Goal: Task Accomplishment & Management: Use online tool/utility

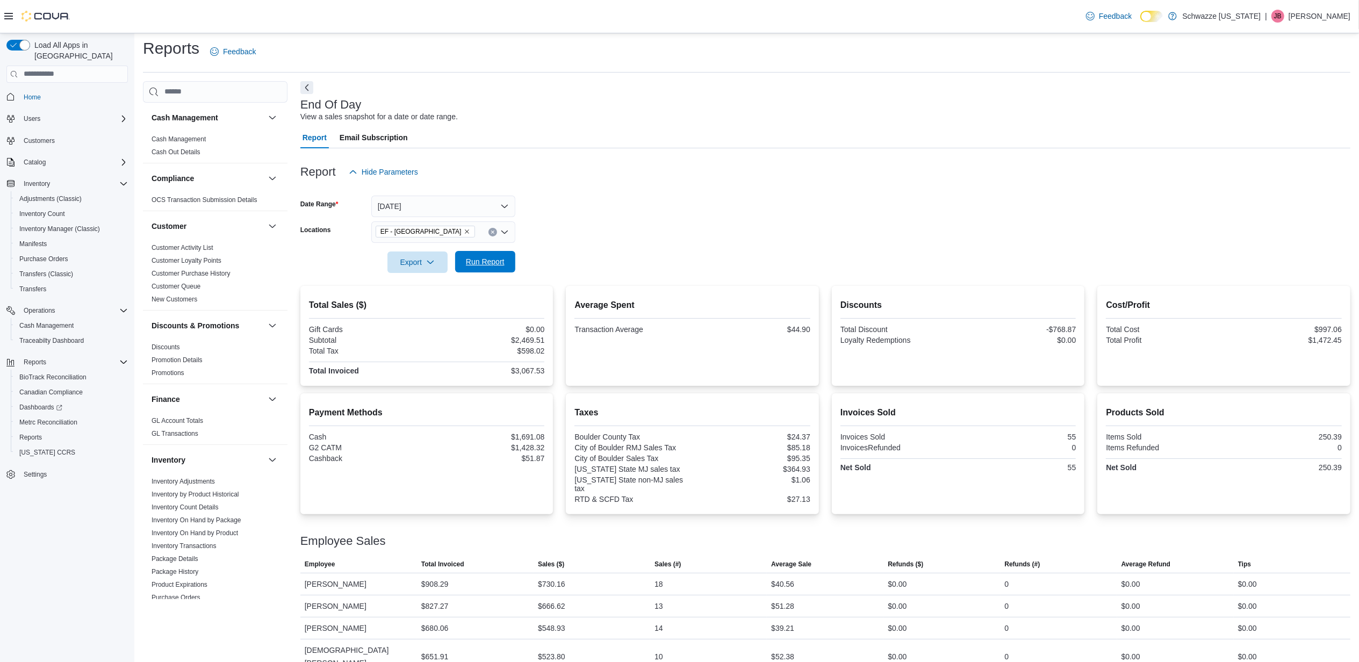
scroll to position [589, 0]
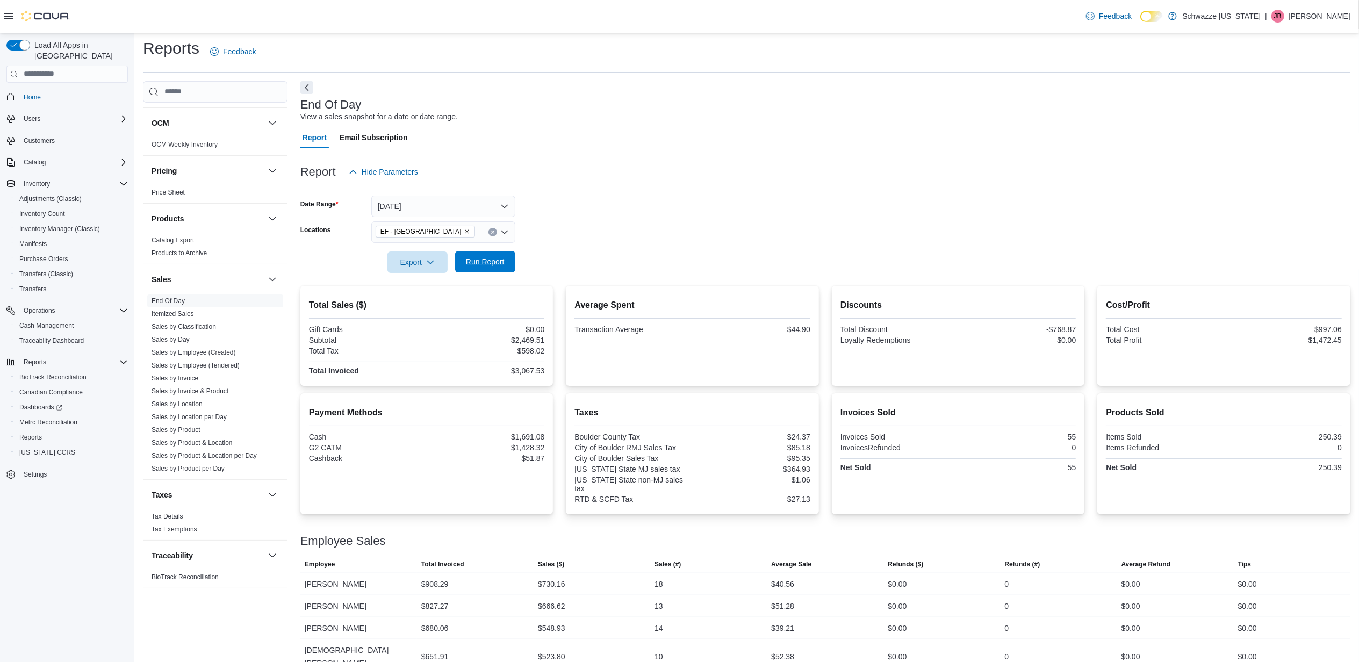
click at [492, 261] on span "Run Report" at bounding box center [485, 261] width 39 height 11
click at [476, 264] on span "Run Report" at bounding box center [485, 261] width 39 height 11
click at [445, 200] on button "[DATE]" at bounding box center [443, 206] width 144 height 21
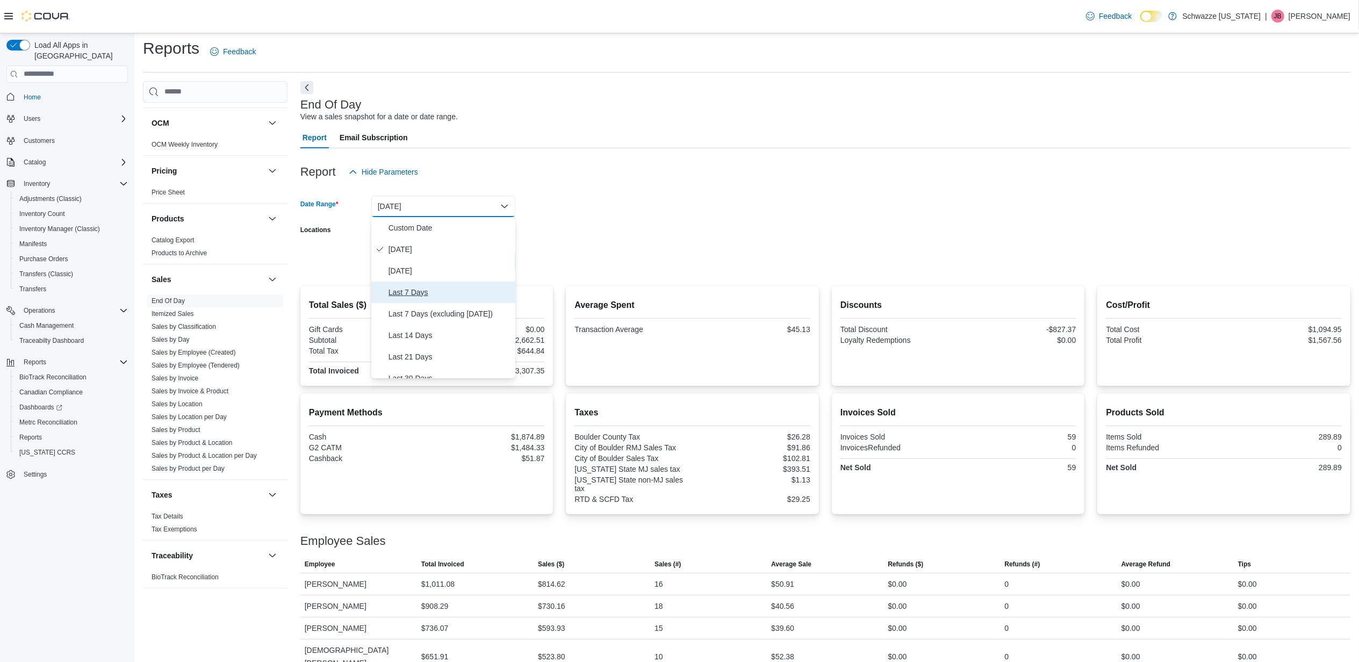
click at [422, 291] on span "Last 7 Days" at bounding box center [449, 292] width 123 height 13
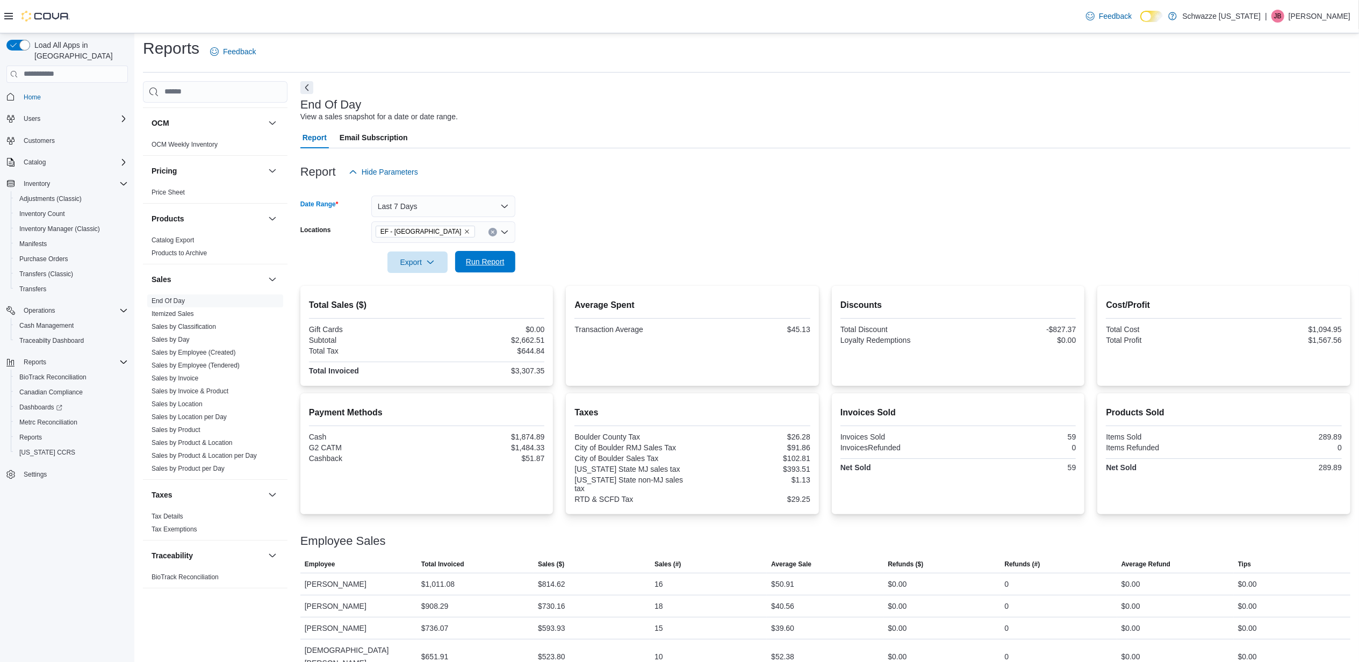
click at [496, 269] on span "Run Report" at bounding box center [485, 261] width 47 height 21
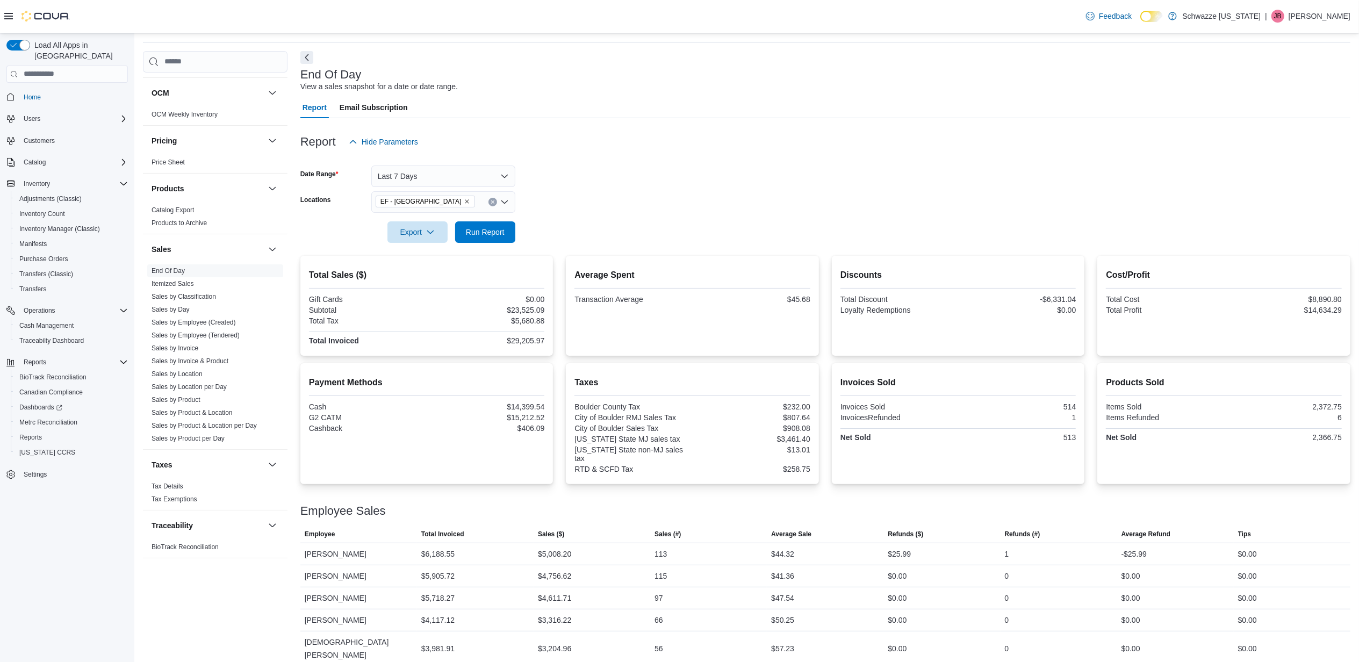
scroll to position [48, 0]
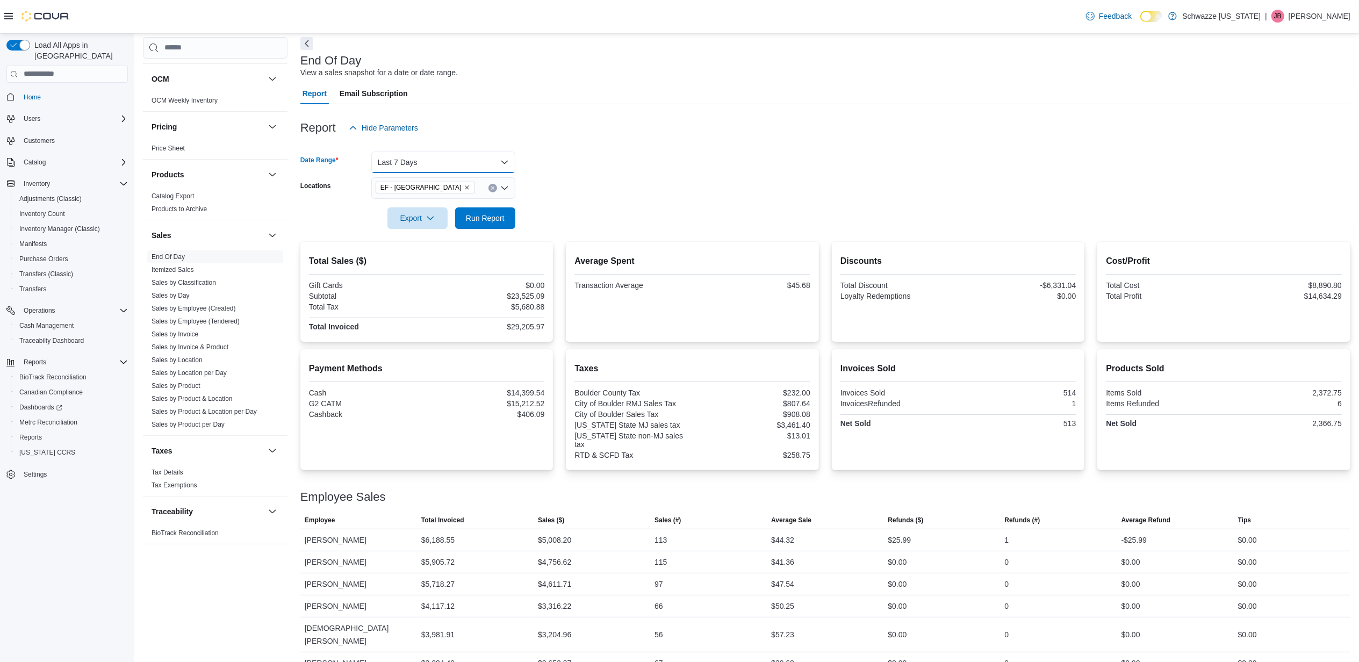
click at [466, 160] on button "Last 7 Days" at bounding box center [443, 162] width 144 height 21
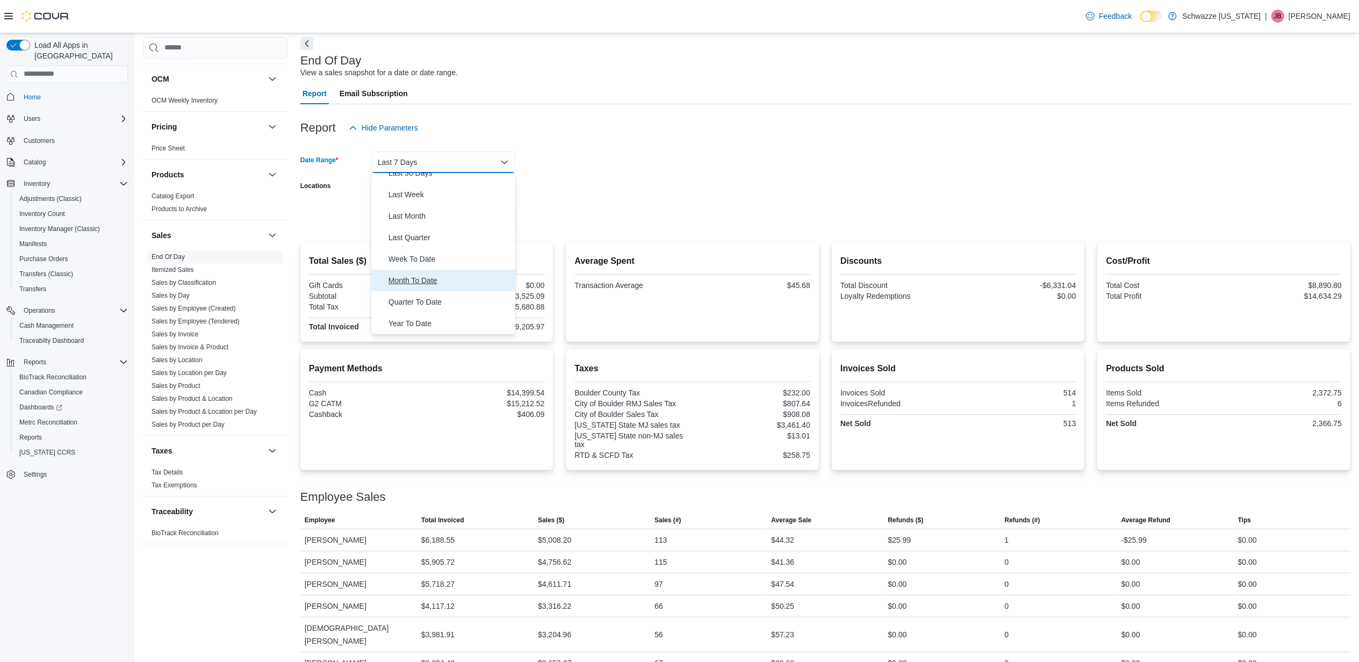
click at [429, 276] on span "Month To Date" at bounding box center [449, 280] width 123 height 13
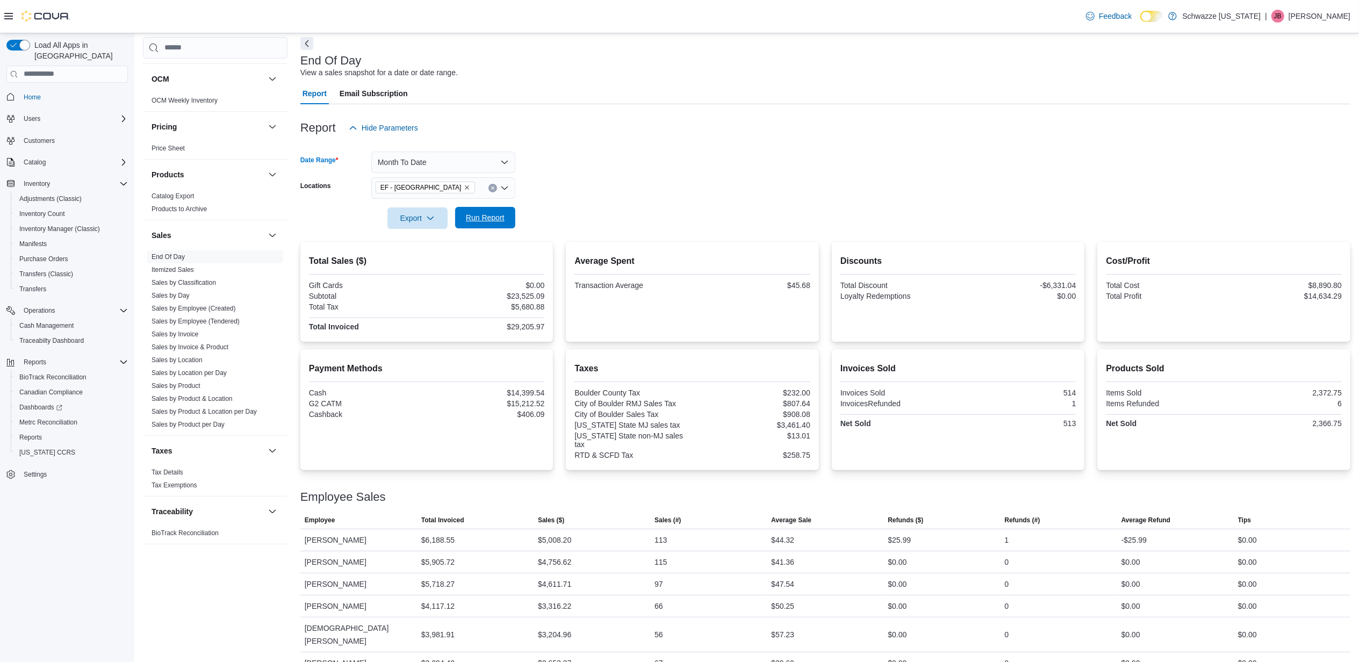
click at [476, 224] on span "Run Report" at bounding box center [485, 217] width 47 height 21
drag, startPoint x: 636, startPoint y: 155, endPoint x: 608, endPoint y: 110, distance: 53.1
click at [635, 153] on form "Date Range Month To Date Locations [GEOGRAPHIC_DATA] - [GEOGRAPHIC_DATA] Export…" at bounding box center [825, 184] width 1050 height 90
click at [457, 157] on button "Month To Date" at bounding box center [443, 162] width 144 height 21
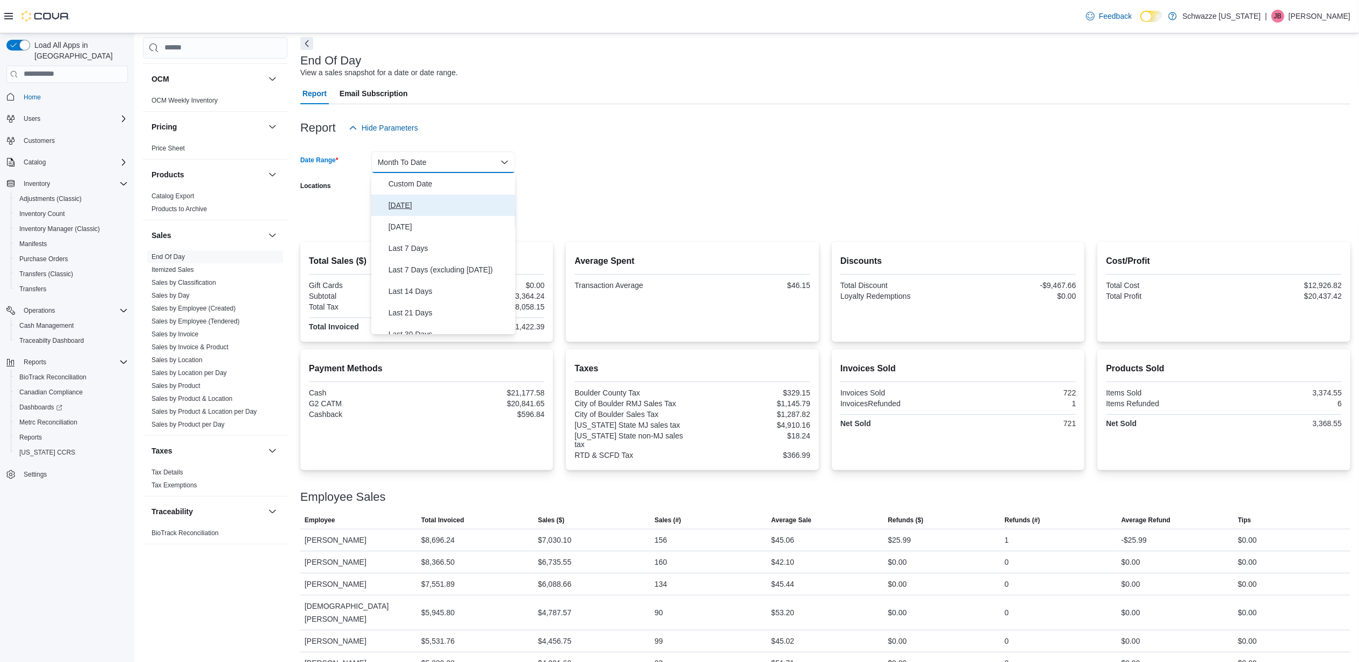
drag, startPoint x: 400, startPoint y: 205, endPoint x: 538, endPoint y: 201, distance: 137.6
click at [400, 205] on span "[DATE]" at bounding box center [449, 205] width 123 height 13
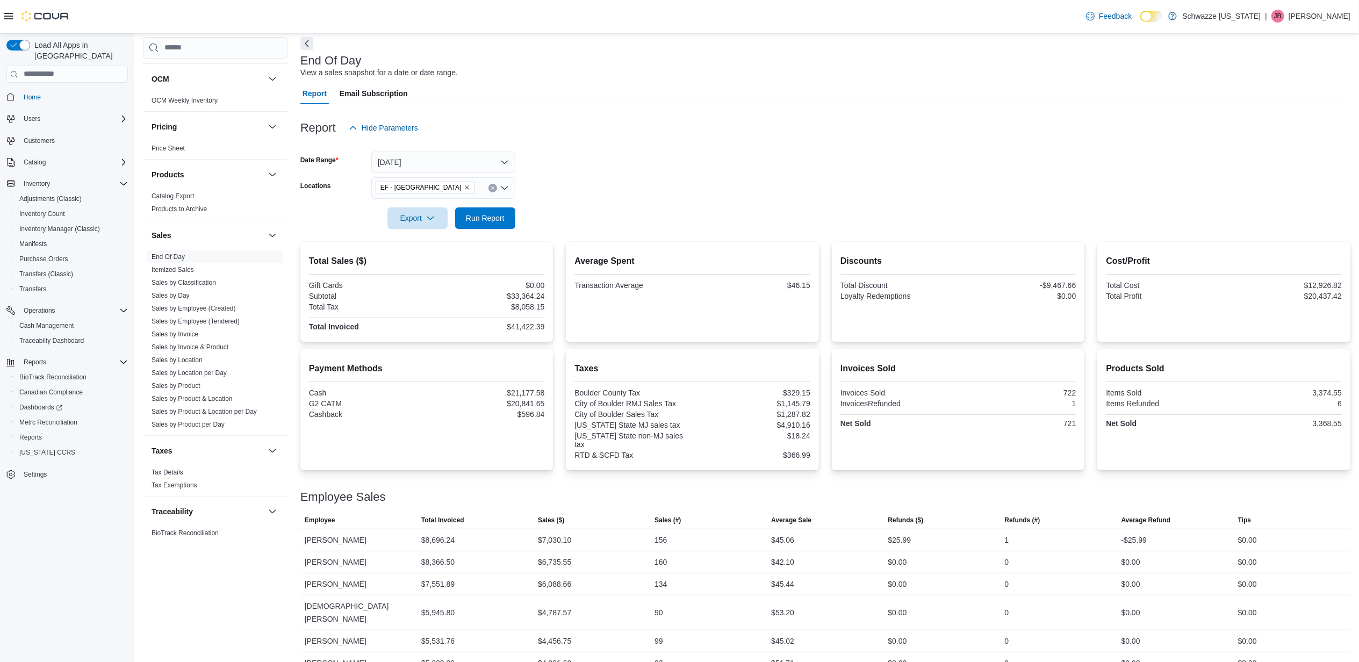
click at [541, 195] on form "Date Range [DATE] Locations EF - [GEOGRAPHIC_DATA] Export Run Report" at bounding box center [825, 184] width 1050 height 90
click at [478, 217] on span "Run Report" at bounding box center [485, 217] width 39 height 11
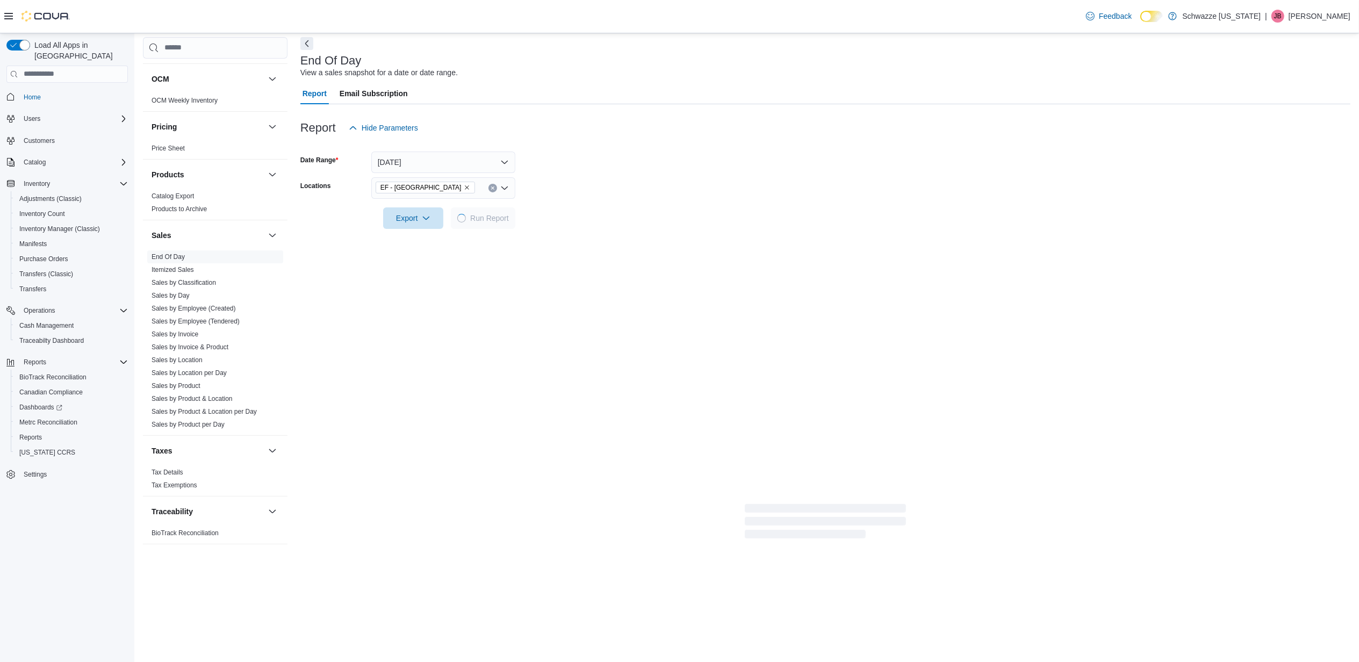
scroll to position [4, 0]
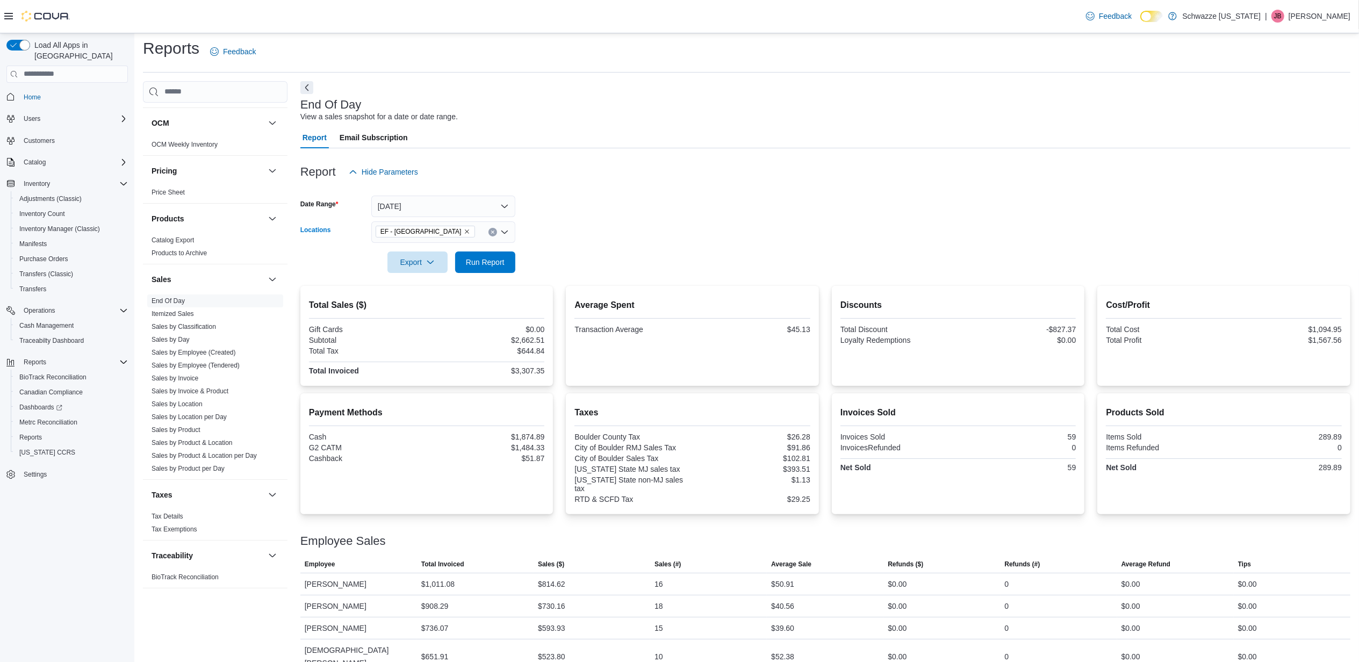
click at [508, 231] on icon "Open list of options" at bounding box center [504, 232] width 9 height 9
click at [588, 210] on form "Date Range [DATE] Locations [GEOGRAPHIC_DATA] - [GEOGRAPHIC_DATA] Combo box. Se…" at bounding box center [825, 228] width 1050 height 90
click at [501, 230] on icon "Open list of options" at bounding box center [504, 232] width 9 height 9
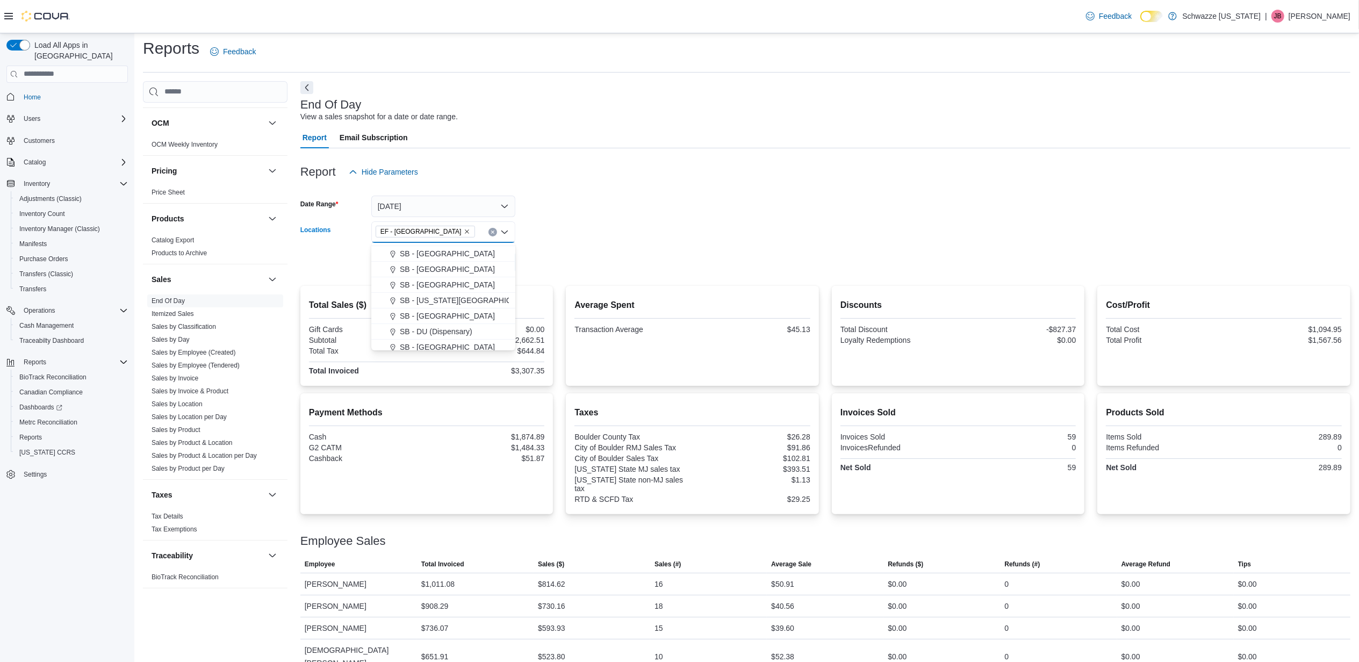
scroll to position [143, 0]
click at [431, 289] on span "SB - [GEOGRAPHIC_DATA]" at bounding box center [447, 294] width 95 height 11
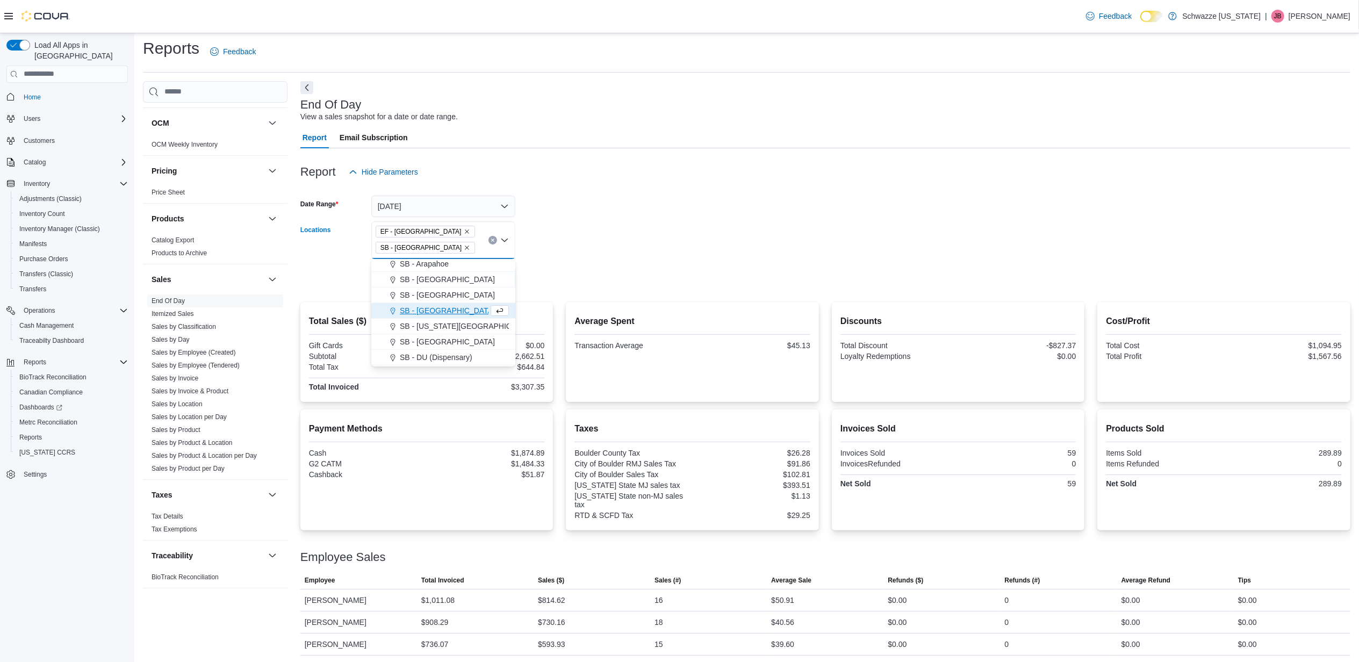
click at [644, 232] on form "Date Range [DATE] Locations [GEOGRAPHIC_DATA] - [GEOGRAPHIC_DATA] SB - [GEOGRAP…" at bounding box center [825, 236] width 1050 height 106
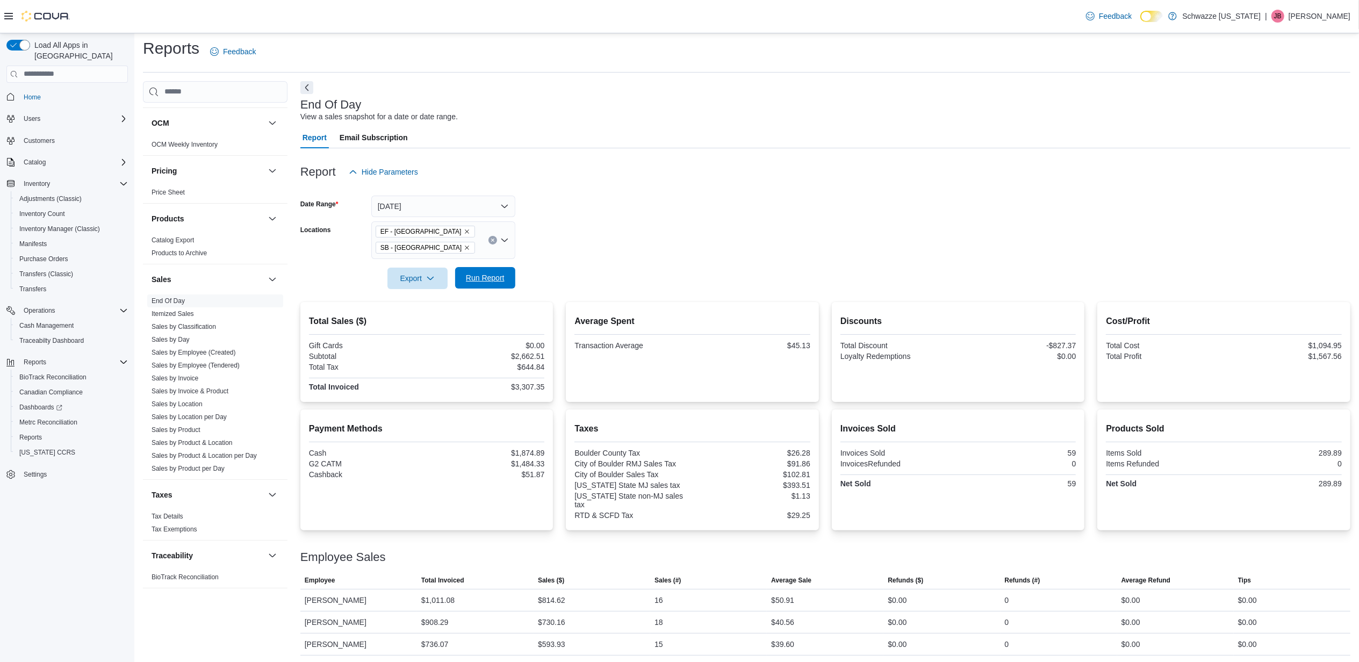
click at [486, 279] on span "Run Report" at bounding box center [485, 277] width 39 height 11
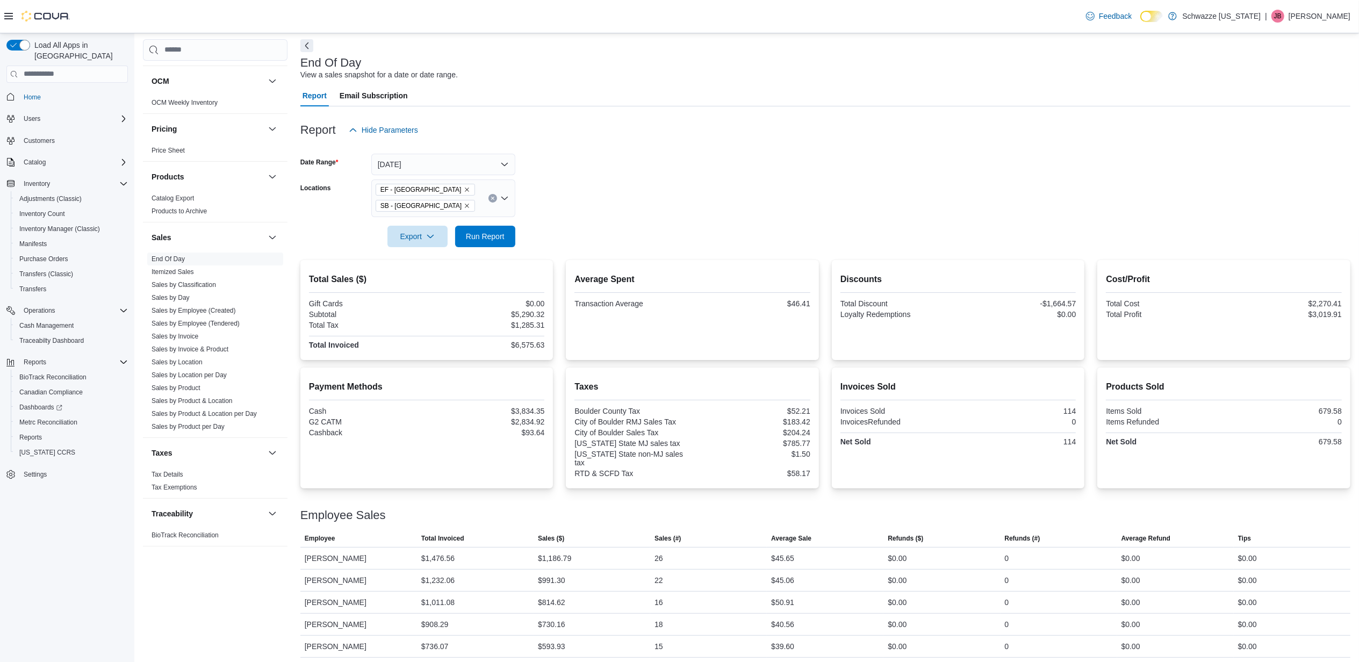
scroll to position [87, 0]
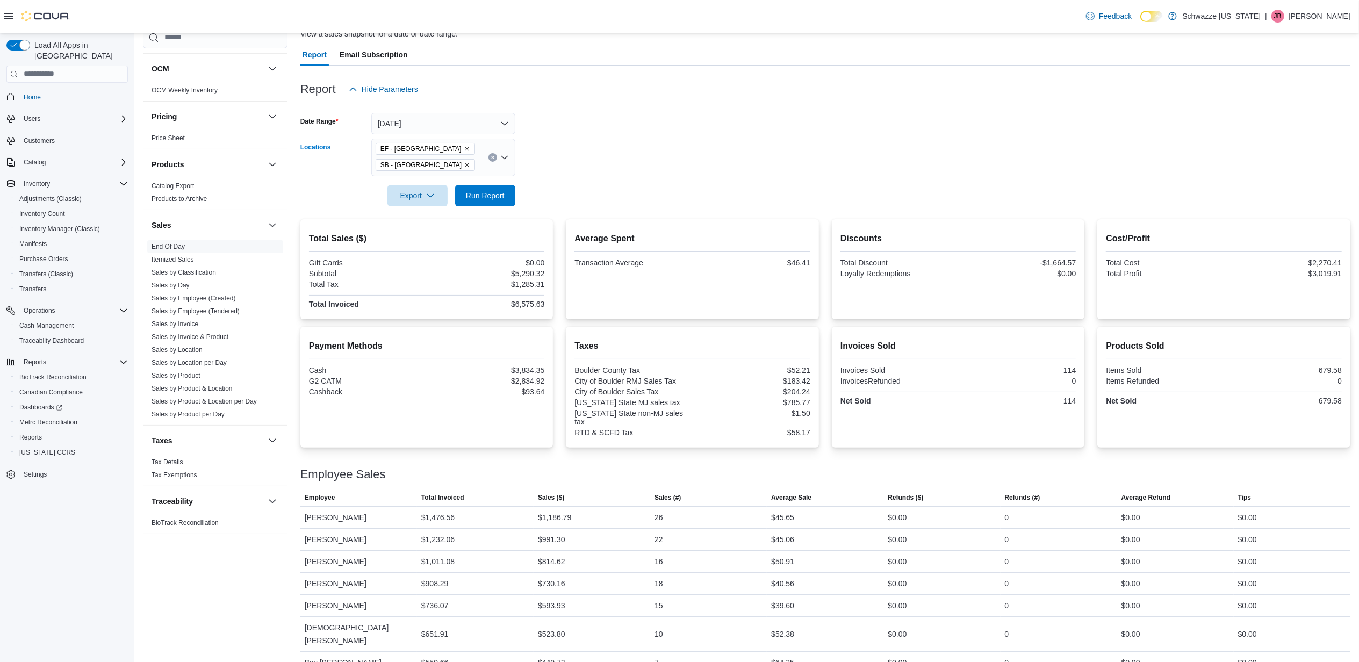
click at [465, 163] on icon "Remove SB - Boulder from selection in this group" at bounding box center [467, 165] width 4 height 4
drag, startPoint x: 578, startPoint y: 156, endPoint x: 556, endPoint y: 156, distance: 22.6
click at [577, 156] on form "Date Range [DATE] Locations EF - [GEOGRAPHIC_DATA] Export Run Report" at bounding box center [825, 161] width 1050 height 90
click at [500, 200] on span "Run Report" at bounding box center [485, 194] width 47 height 21
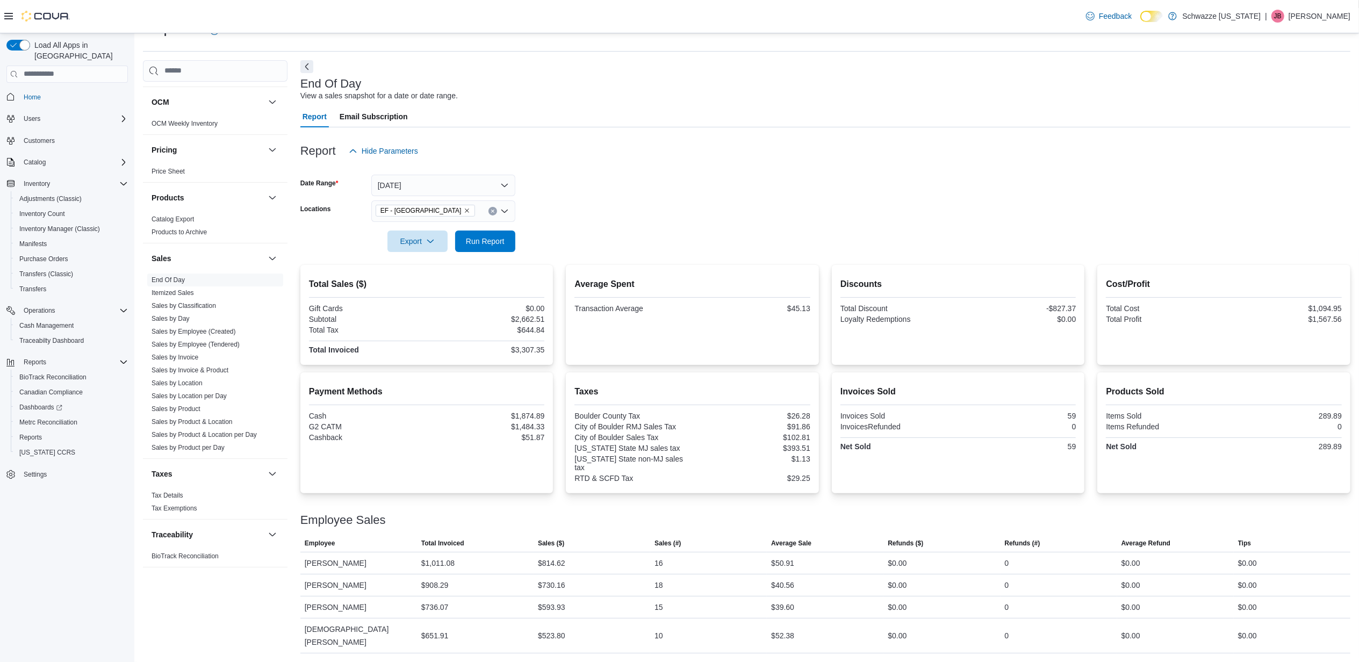
scroll to position [4, 0]
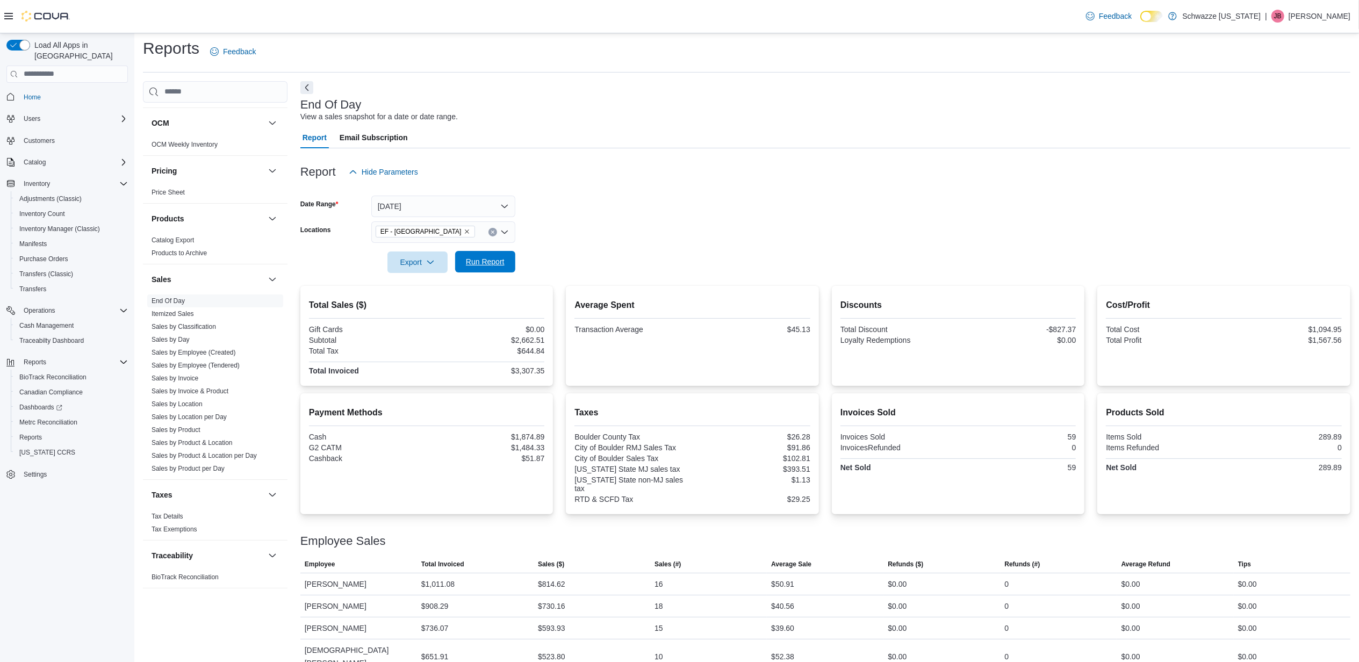
click at [473, 265] on span "Run Report" at bounding box center [485, 261] width 39 height 11
click at [478, 262] on span "Run Report" at bounding box center [485, 261] width 39 height 11
click at [499, 259] on span "Run Report" at bounding box center [485, 261] width 39 height 11
click at [478, 269] on span "Run Report" at bounding box center [485, 261] width 47 height 21
click at [499, 263] on span "Run Report" at bounding box center [485, 261] width 39 height 11
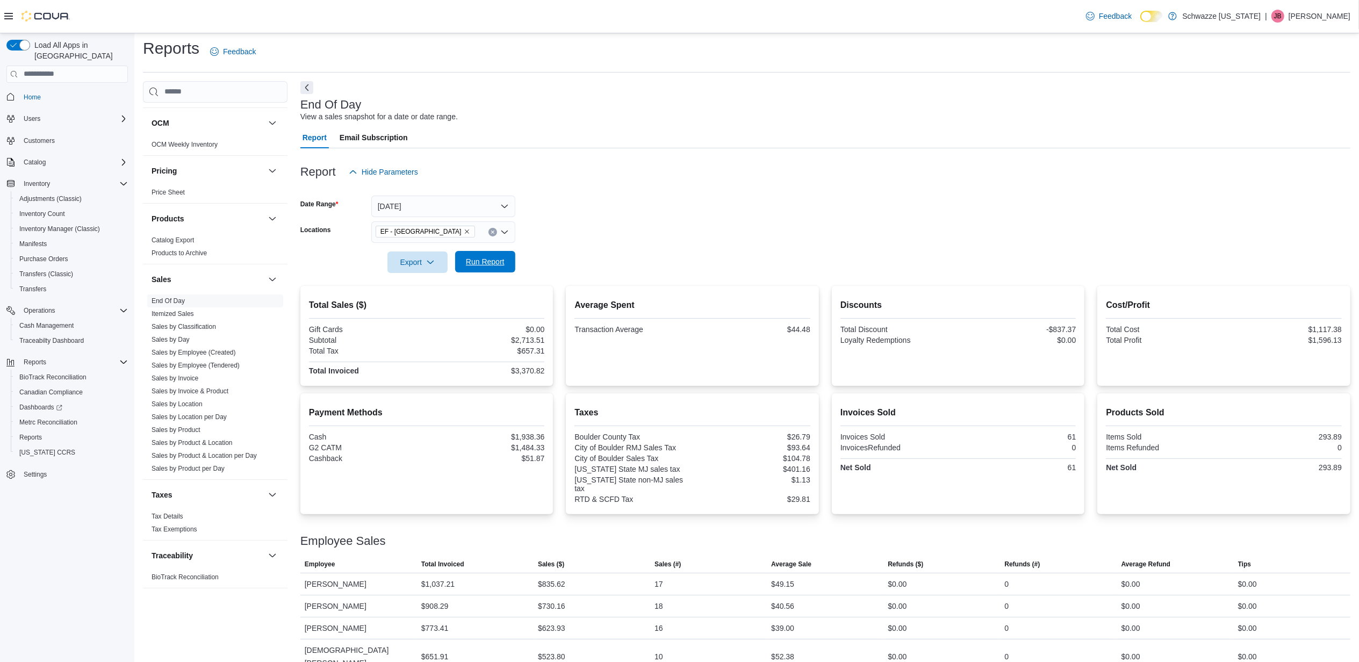
click at [480, 264] on span "Run Report" at bounding box center [485, 261] width 39 height 11
click at [488, 198] on button "[DATE]" at bounding box center [443, 206] width 144 height 21
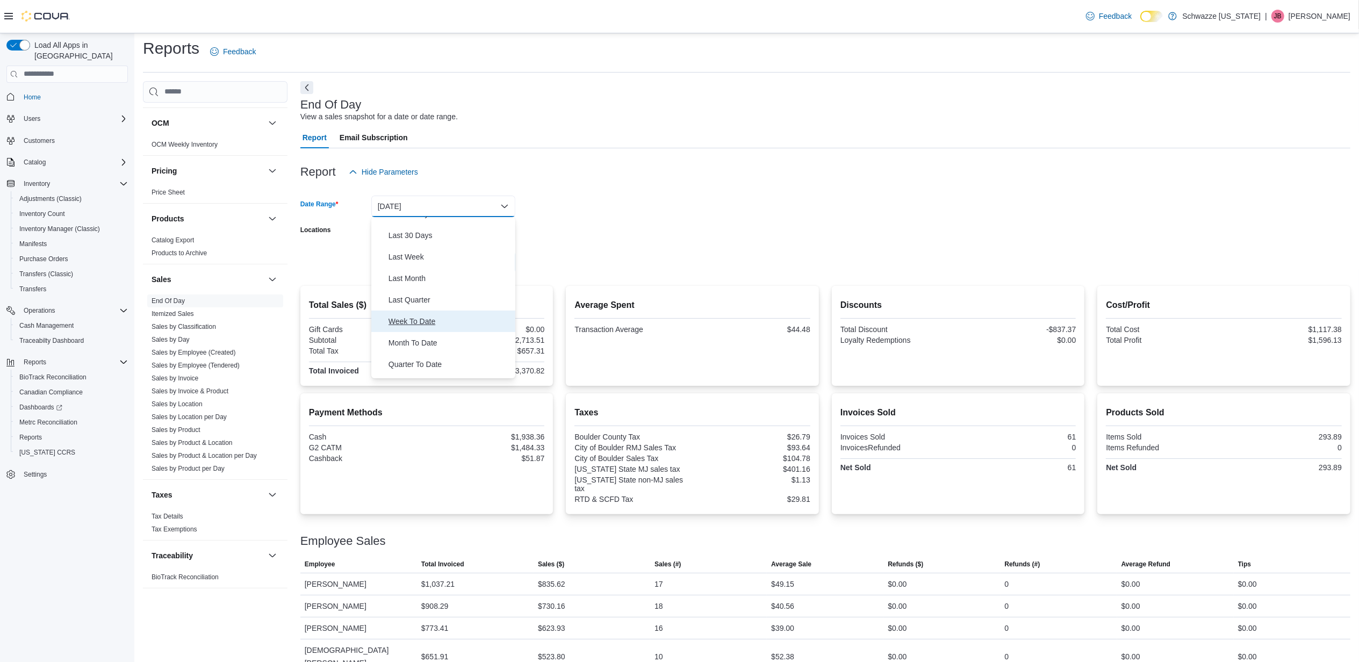
click at [420, 319] on span "Week To Date" at bounding box center [449, 321] width 123 height 13
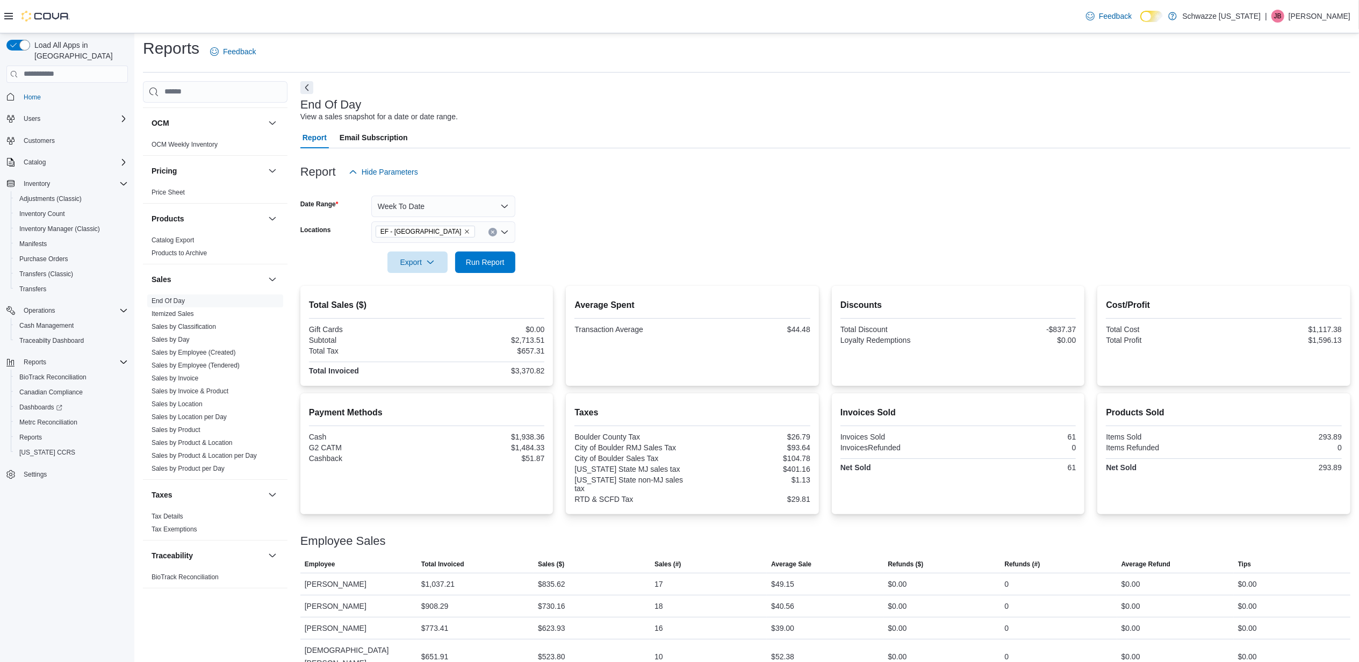
click at [706, 254] on form "Date Range Week To Date Locations EF - [GEOGRAPHIC_DATA] Export Run Report" at bounding box center [825, 228] width 1050 height 90
click at [489, 261] on span "Run Report" at bounding box center [485, 261] width 39 height 11
click at [442, 197] on button "Week To Date" at bounding box center [443, 206] width 144 height 21
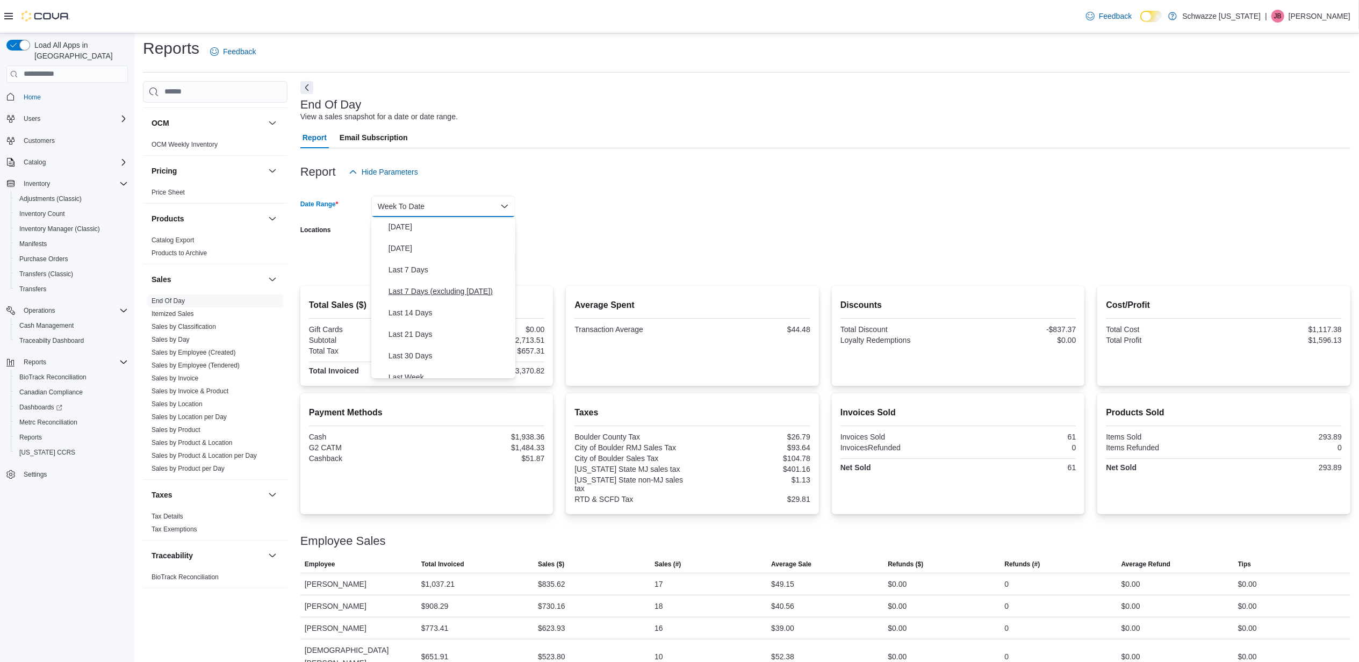
scroll to position [18, 0]
click at [419, 273] on span "Last 7 Days" at bounding box center [449, 274] width 123 height 13
click at [492, 253] on span "Run Report" at bounding box center [485, 261] width 47 height 21
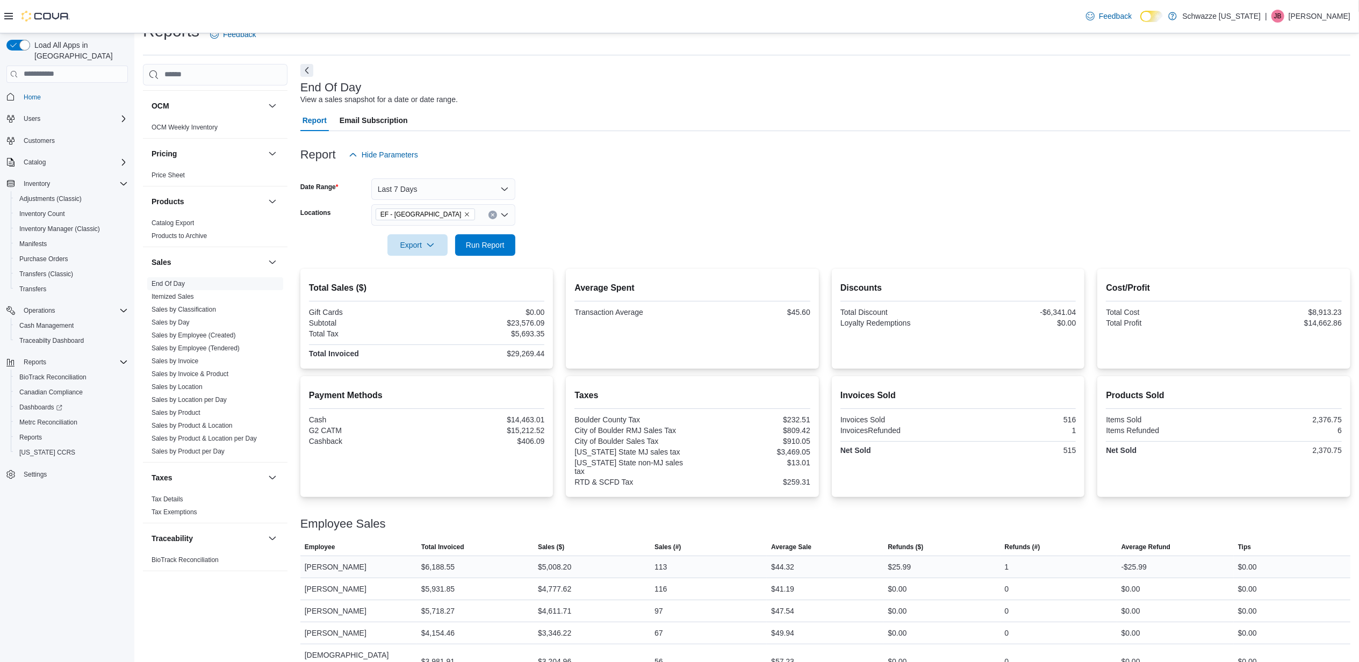
scroll to position [48, 0]
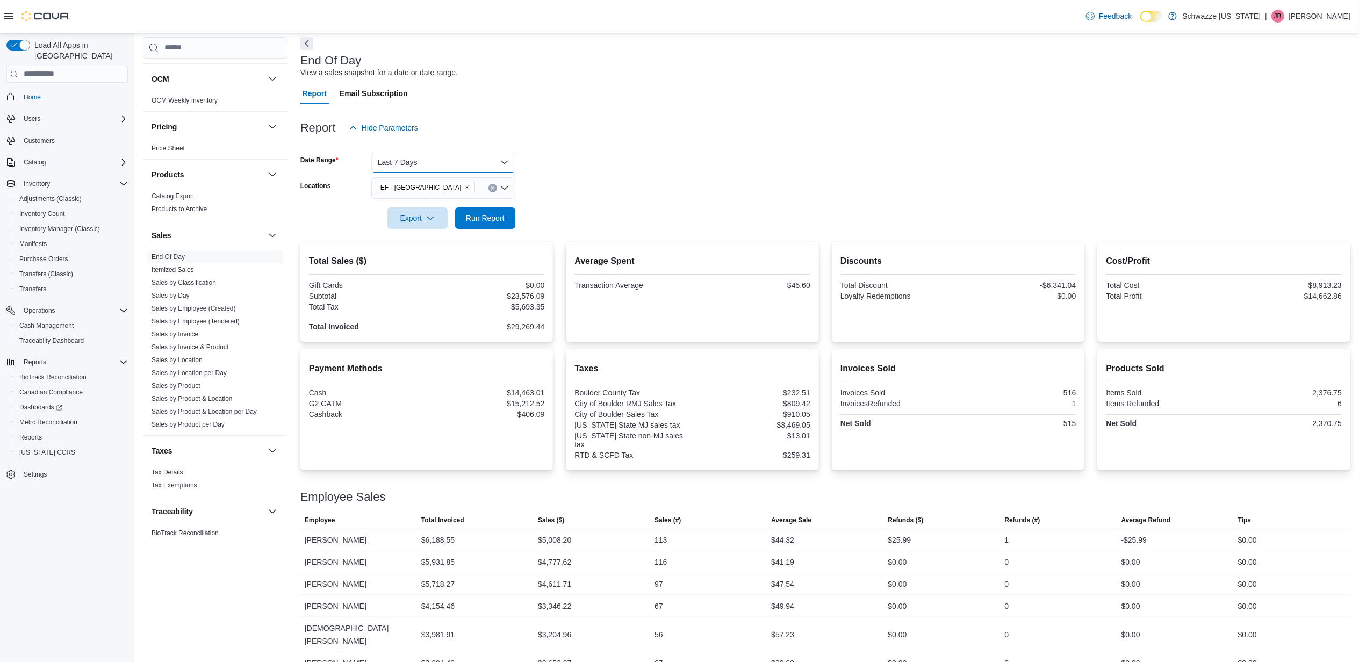
click at [476, 162] on button "Last 7 Days" at bounding box center [443, 162] width 144 height 21
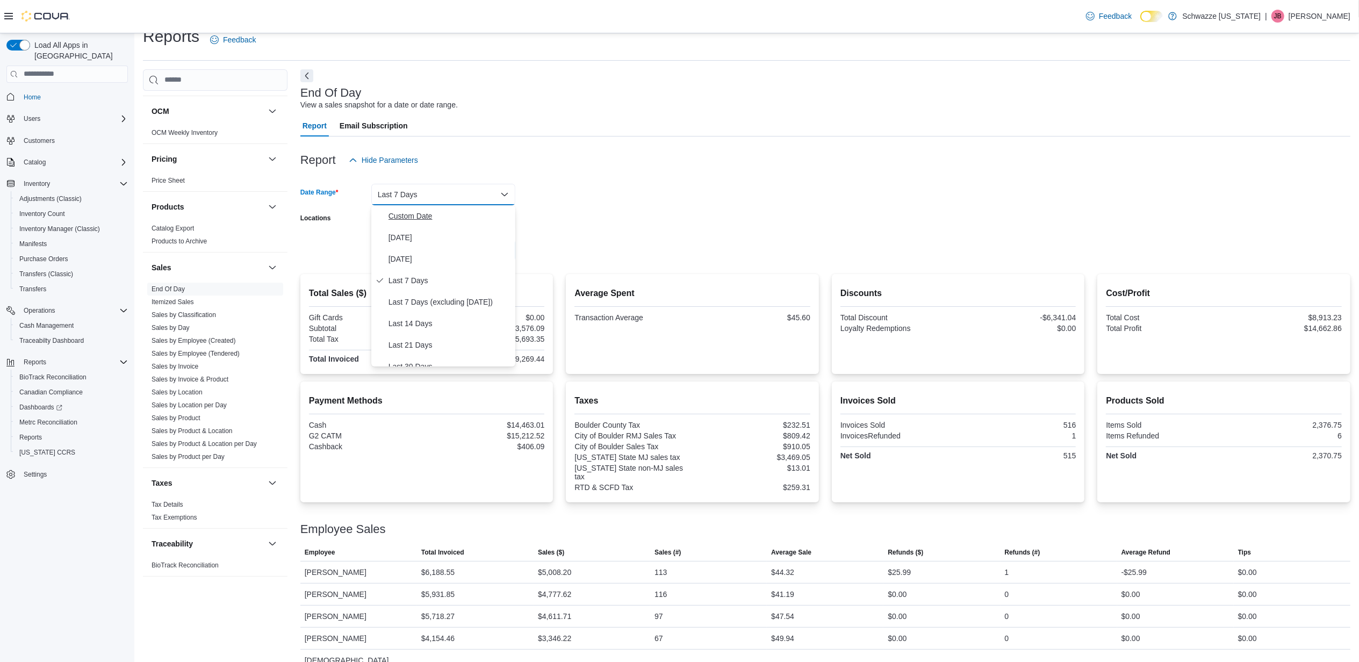
scroll to position [0, 0]
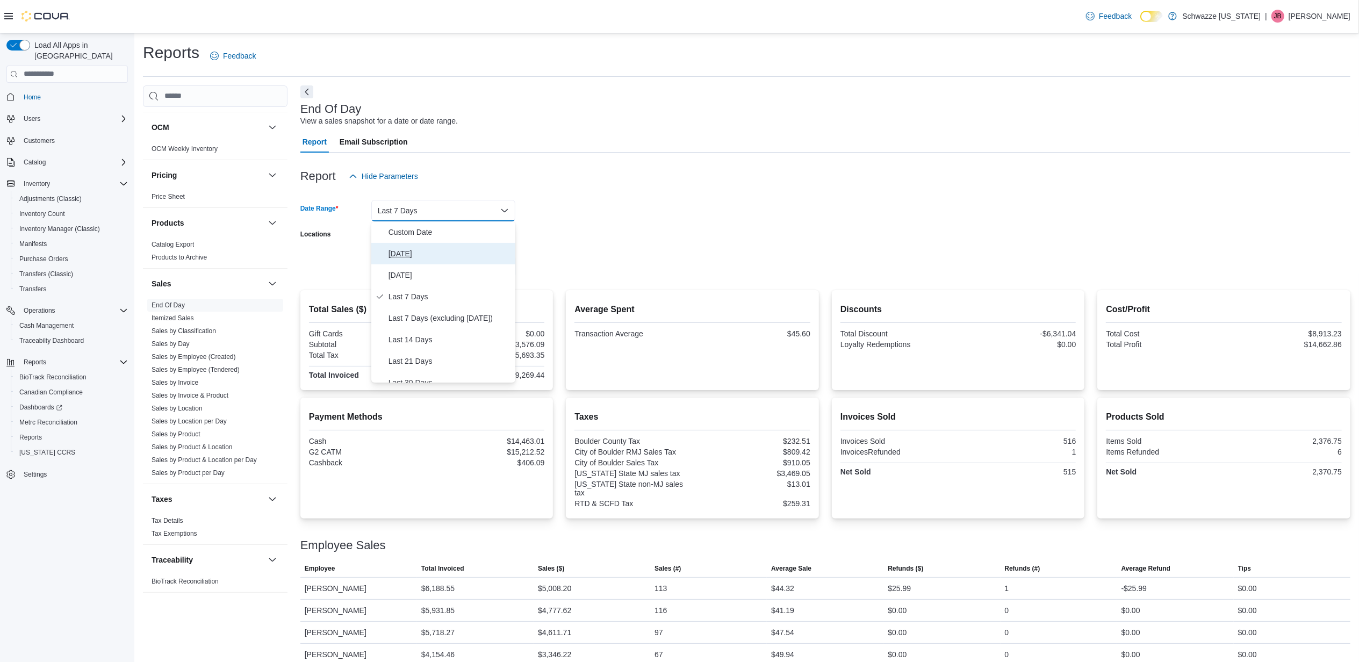
click at [400, 248] on span "[DATE]" at bounding box center [449, 253] width 123 height 13
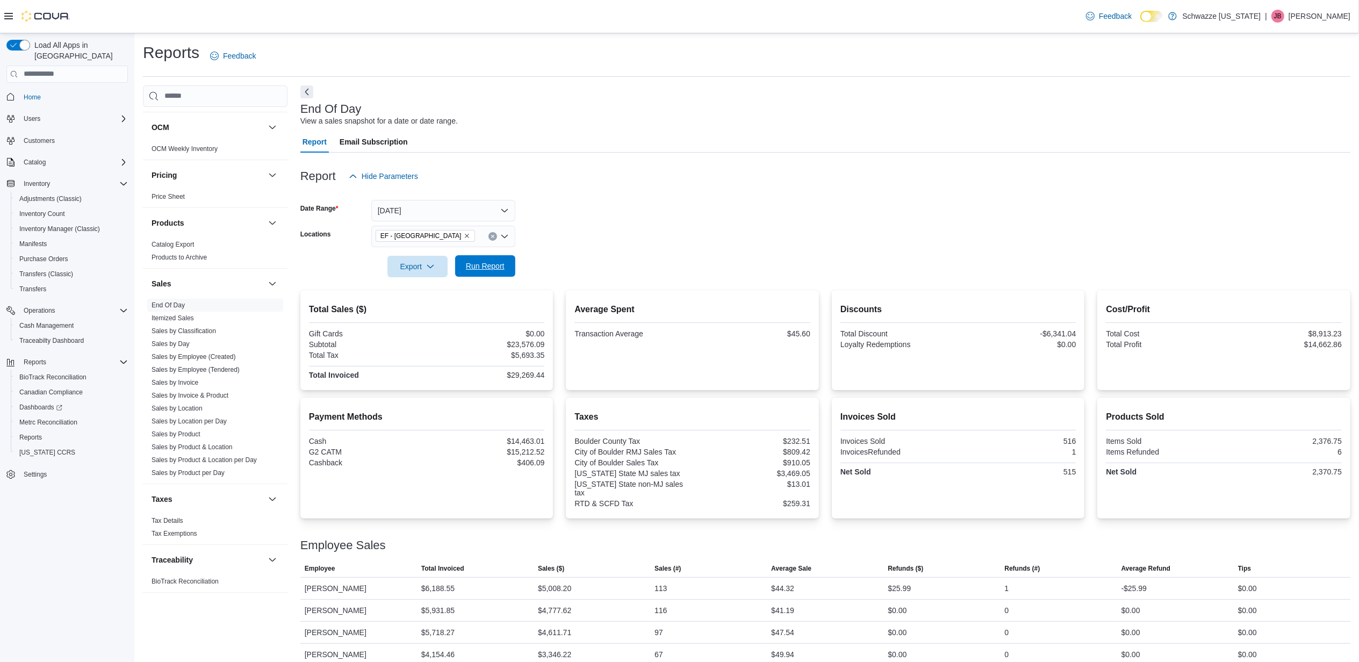
drag, startPoint x: 587, startPoint y: 245, endPoint x: 463, endPoint y: 261, distance: 125.2
click at [585, 245] on form "Date Range [DATE] Locations EF - [GEOGRAPHIC_DATA] Export Run Report" at bounding box center [825, 232] width 1050 height 90
click at [452, 267] on div "Export" at bounding box center [420, 266] width 66 height 21
click at [484, 263] on span "Run Report" at bounding box center [485, 266] width 39 height 11
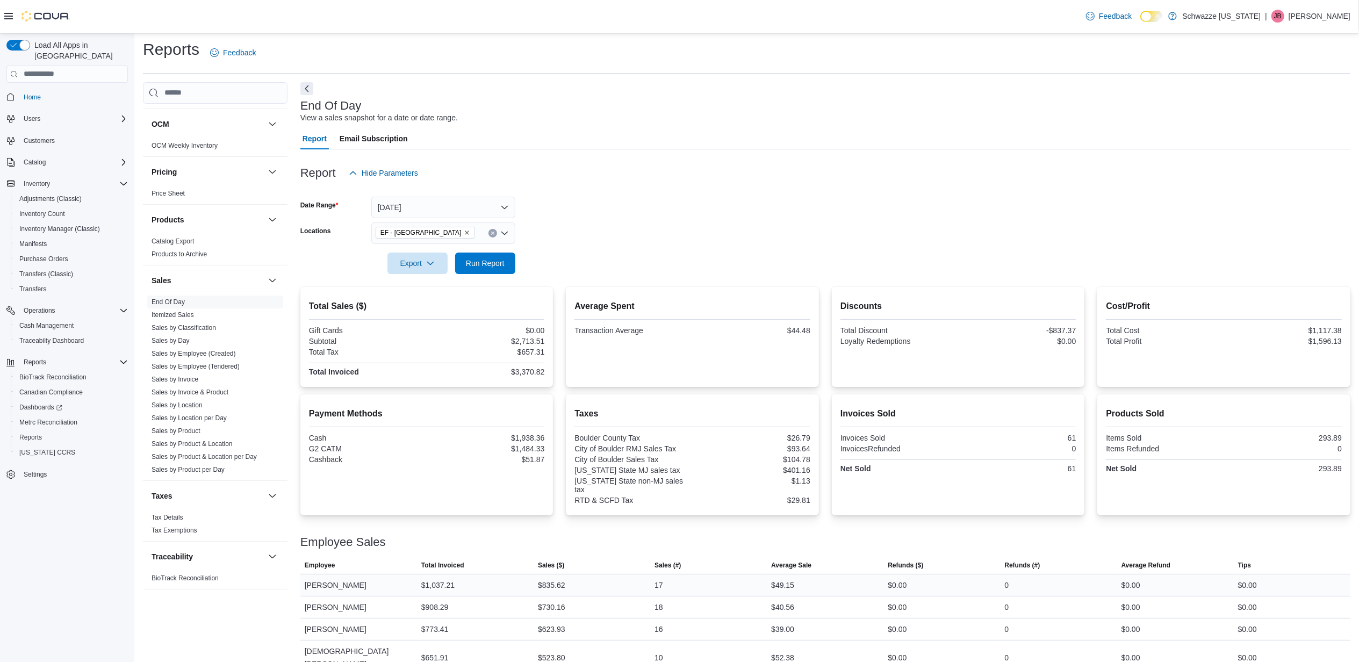
scroll to position [4, 0]
